Goal: Navigation & Orientation: Find specific page/section

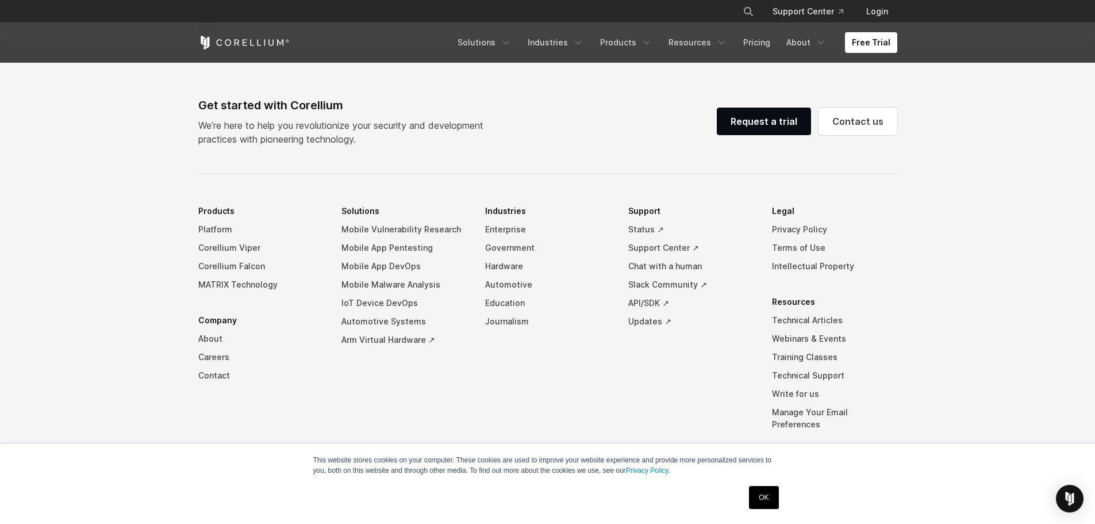
scroll to position [2700, 0]
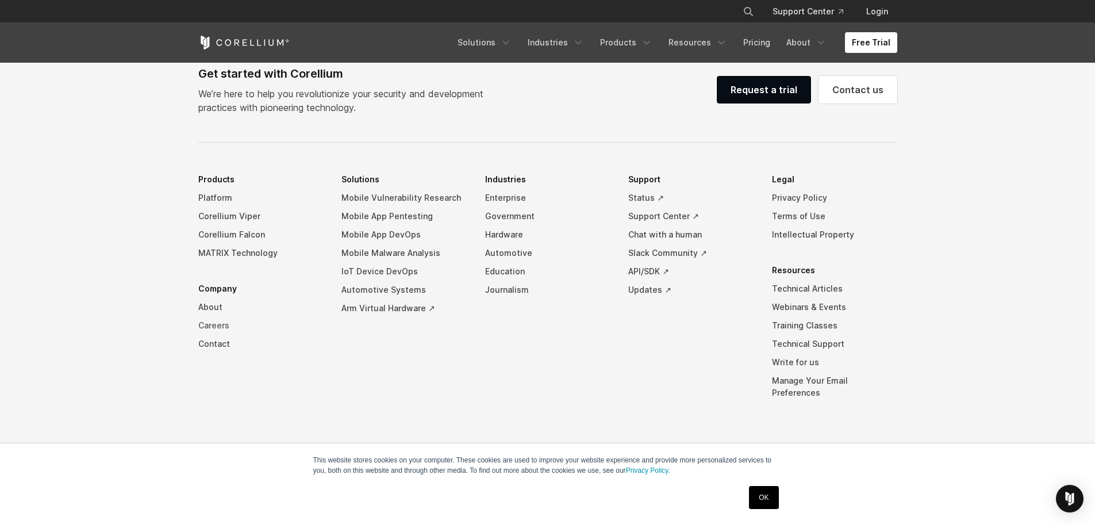
click at [211, 334] on link "Careers" at bounding box center [260, 325] width 125 height 18
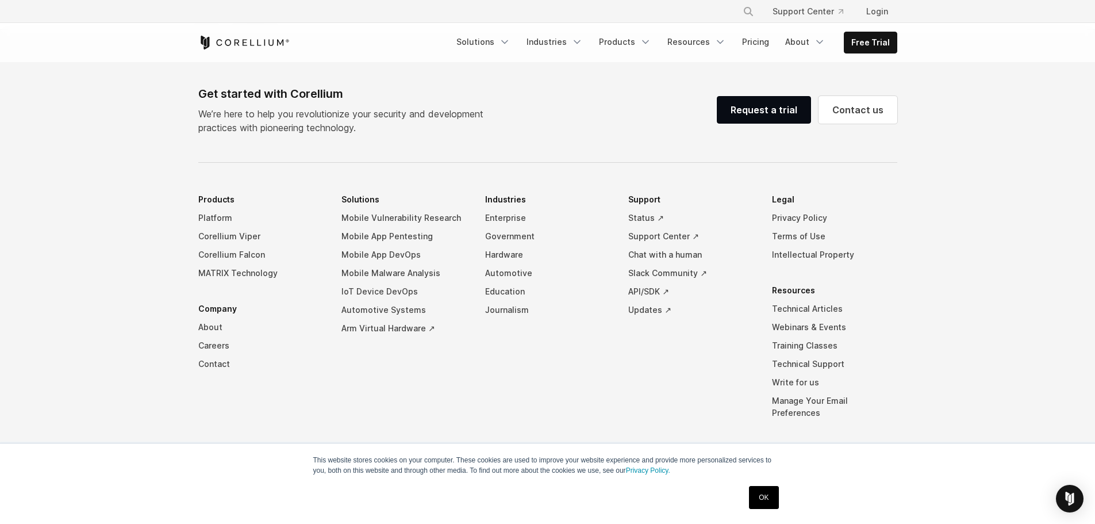
scroll to position [841, 0]
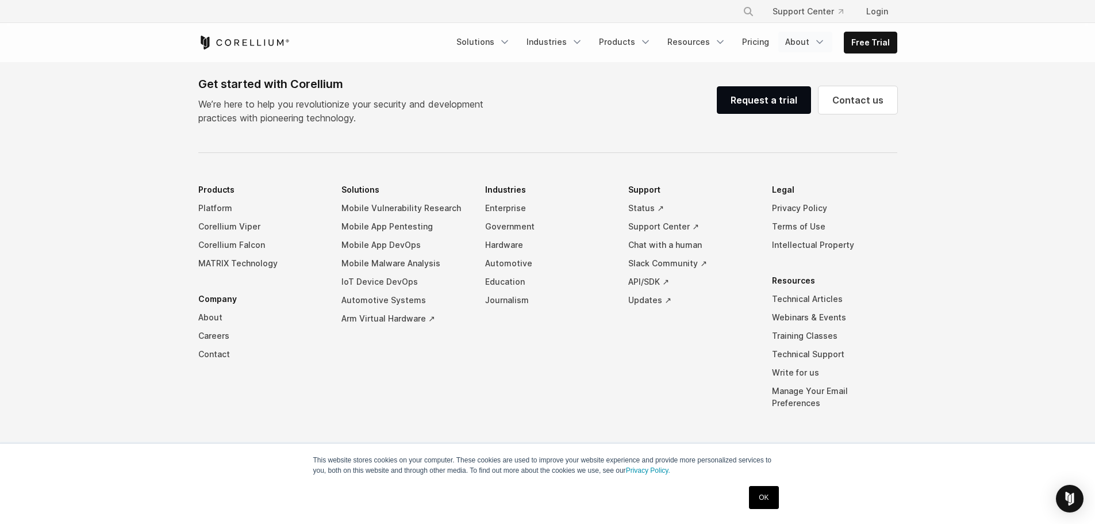
click at [811, 43] on link "About" at bounding box center [805, 42] width 54 height 21
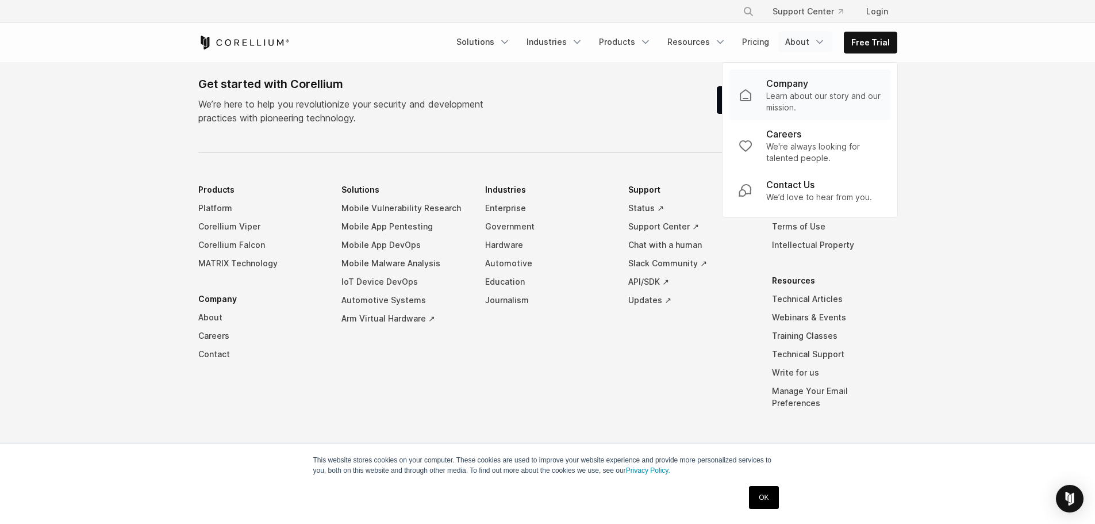
click at [790, 103] on p "Learn about our story and our mission." at bounding box center [823, 101] width 115 height 23
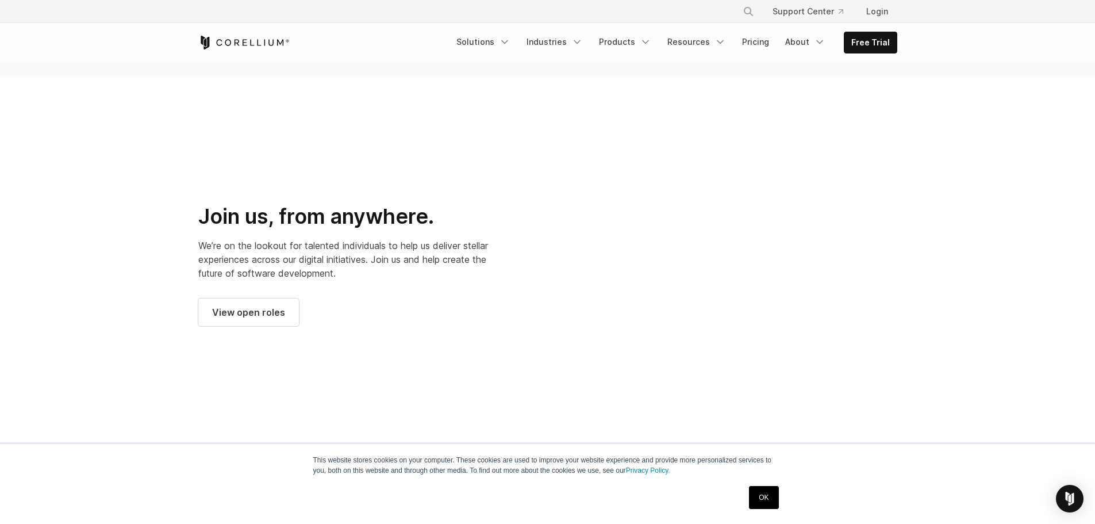
scroll to position [1552, 0]
